Goal: Information Seeking & Learning: Learn about a topic

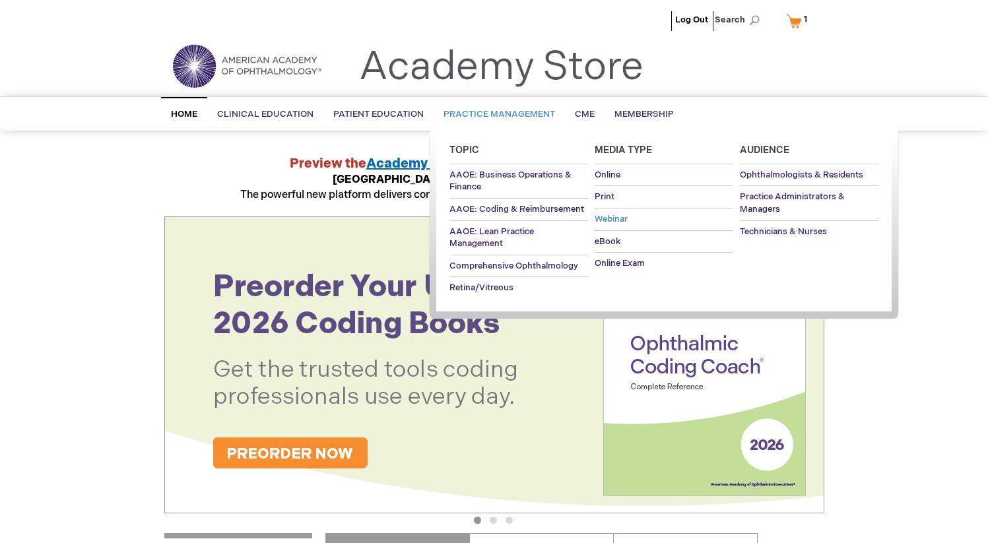
click at [607, 220] on span "Webinar" at bounding box center [611, 219] width 33 height 11
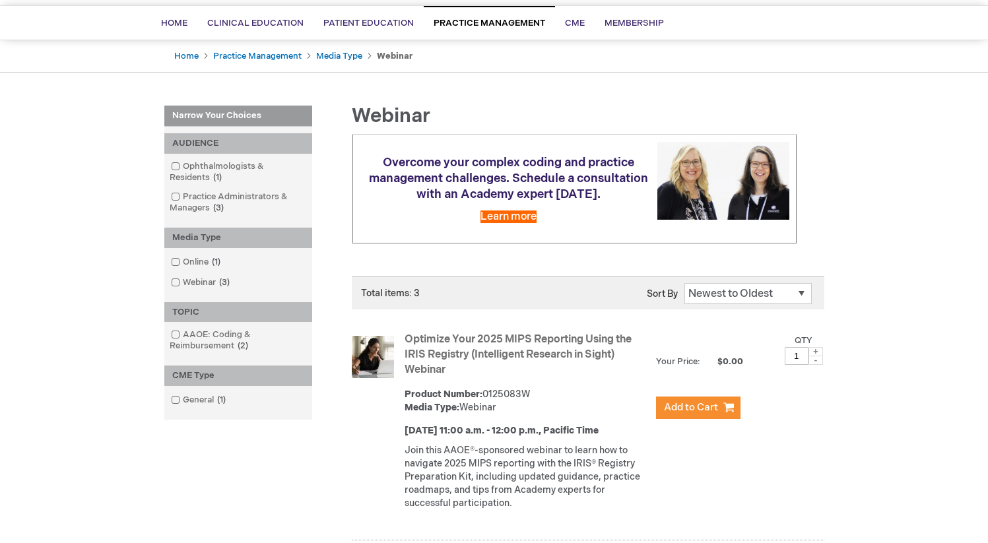
scroll to position [65, 0]
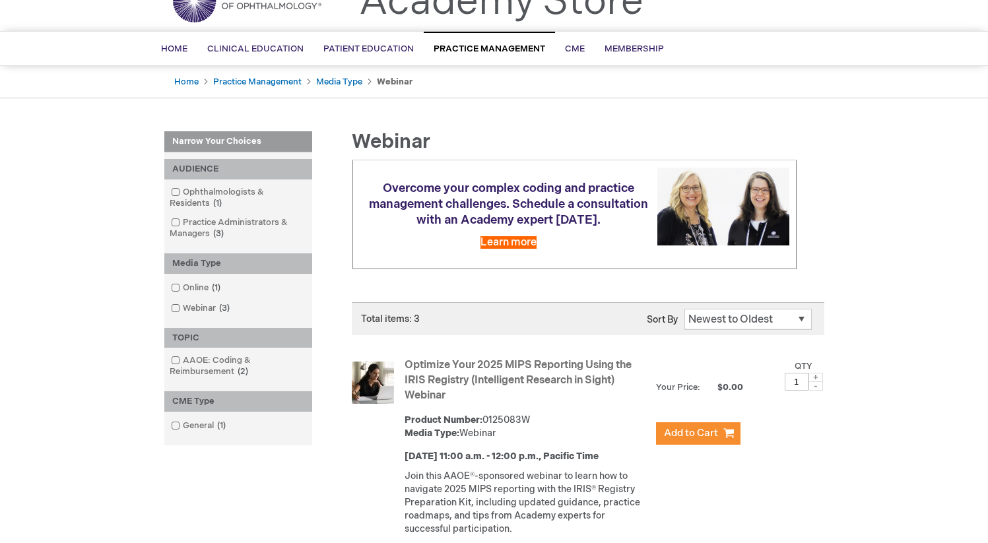
click at [572, 369] on link "Optimize Your 2025 MIPS Reporting Using the IRIS Registry (Intelligent Research…" at bounding box center [518, 380] width 227 height 43
